Goal: Task Accomplishment & Management: Use online tool/utility

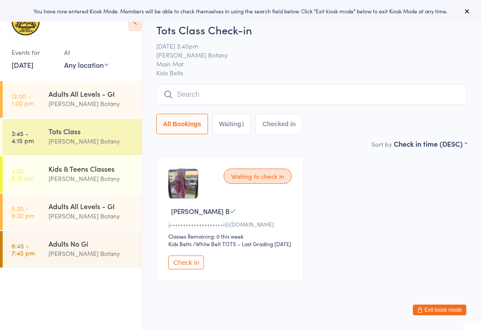
click at [112, 98] on div "Adults All Levels - GI" at bounding box center [92, 94] width 86 height 10
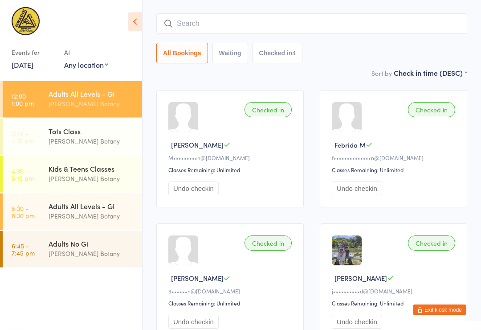
scroll to position [53, 0]
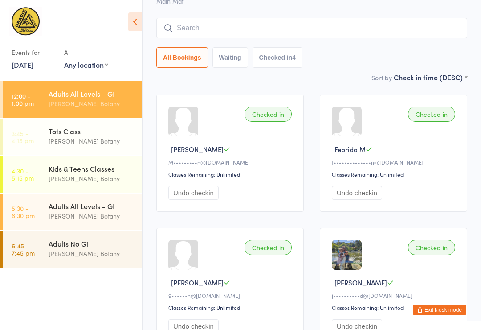
click at [398, 29] on input "search" at bounding box center [311, 28] width 311 height 20
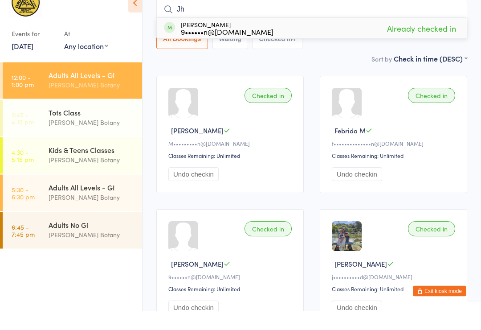
type input "J"
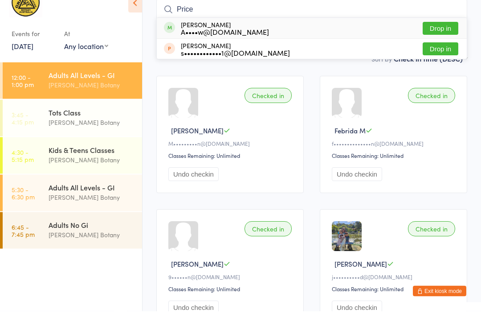
type input "Price"
click at [433, 41] on button "Drop in" at bounding box center [441, 47] width 36 height 13
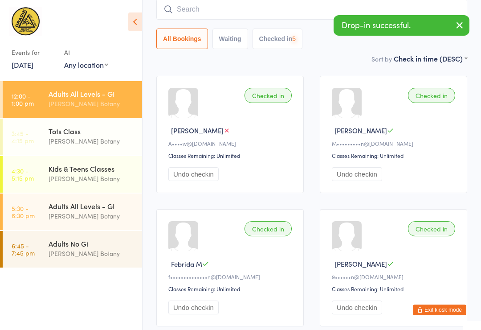
click at [293, 13] on input "search" at bounding box center [311, 9] width 311 height 20
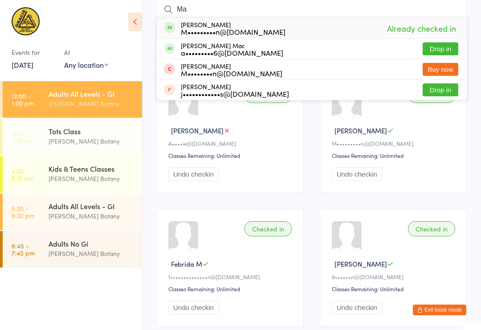
type input "M"
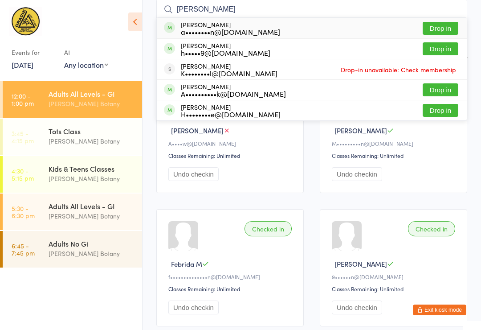
type input "[PERSON_NAME]"
click at [441, 90] on button "Drop in" at bounding box center [441, 89] width 36 height 13
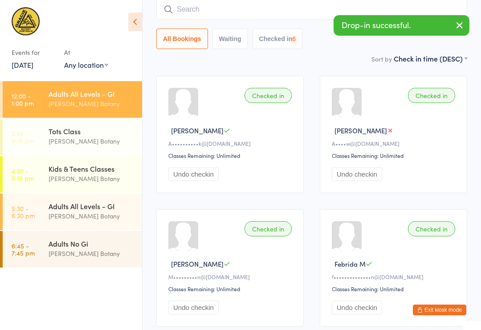
click at [287, 8] on input "search" at bounding box center [311, 9] width 311 height 20
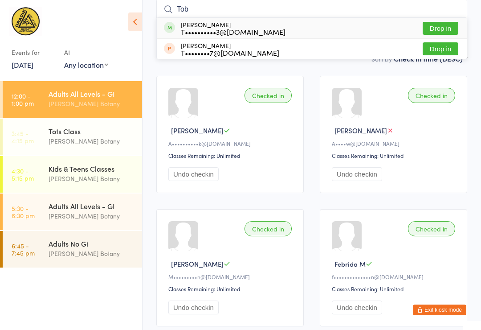
type input "Tob"
click at [441, 31] on button "Drop in" at bounding box center [441, 28] width 36 height 13
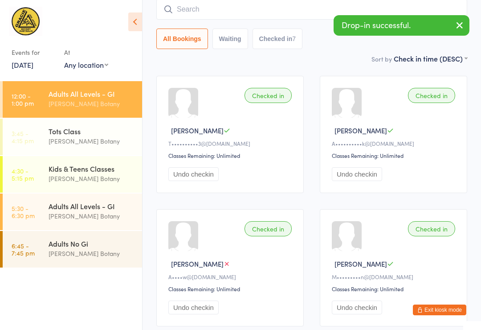
click at [297, 16] on input "search" at bounding box center [311, 9] width 311 height 20
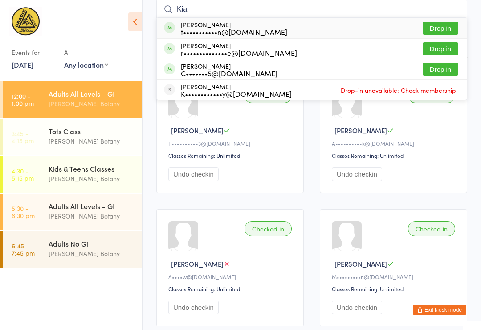
type input "Kia"
click at [440, 44] on button "Drop in" at bounding box center [441, 48] width 36 height 13
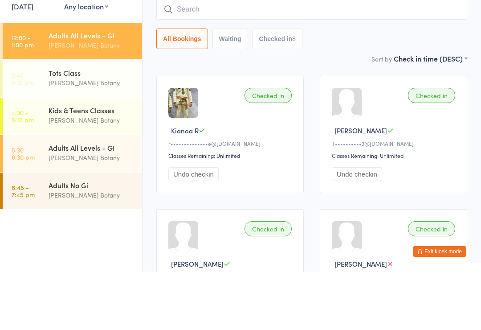
scroll to position [0, 0]
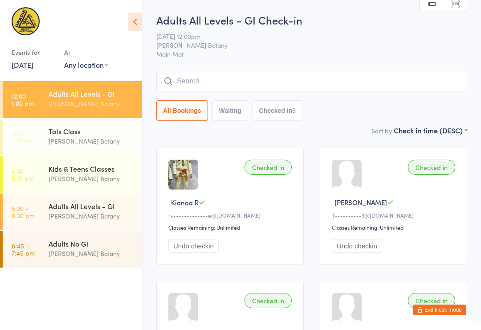
click at [192, 78] on input "search" at bounding box center [311, 81] width 311 height 20
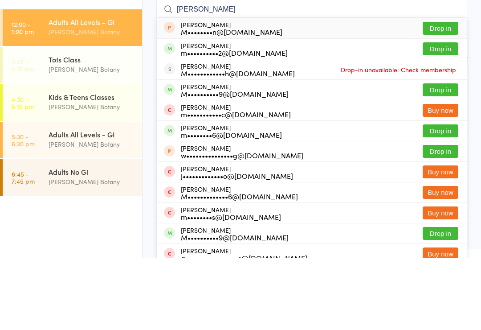
type input "Matt"
click at [433, 196] on button "Drop in" at bounding box center [441, 202] width 36 height 13
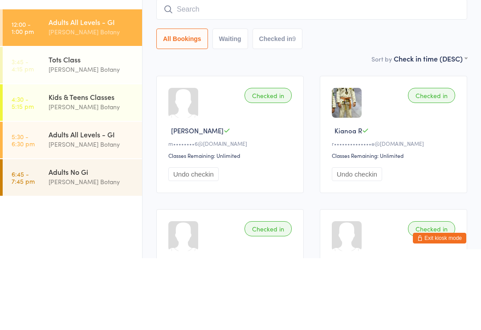
click at [98, 126] on div "Tots Class" at bounding box center [92, 131] width 86 height 10
